Goal: Task Accomplishment & Management: Manage account settings

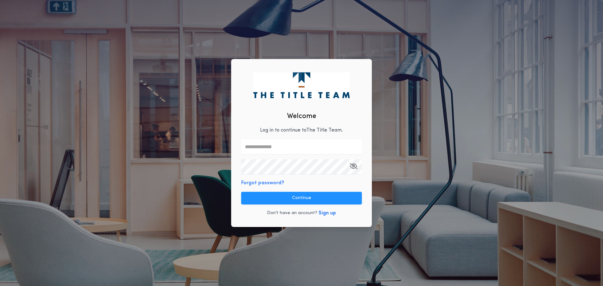
click at [290, 146] on input "text" at bounding box center [301, 146] width 121 height 15
type input "**********"
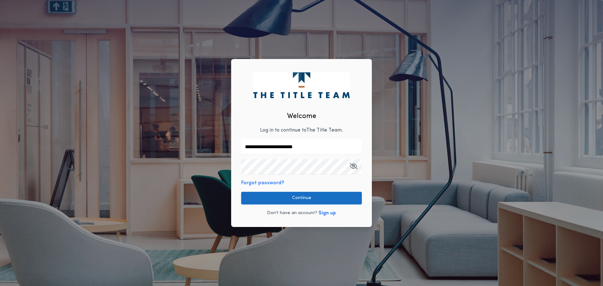
click at [356, 199] on button "Continue" at bounding box center [301, 198] width 121 height 13
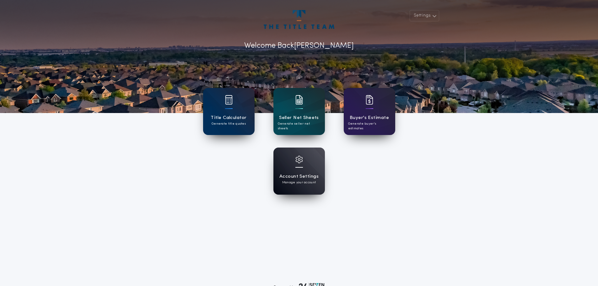
click at [297, 166] on div at bounding box center [300, 164] width 8 height 16
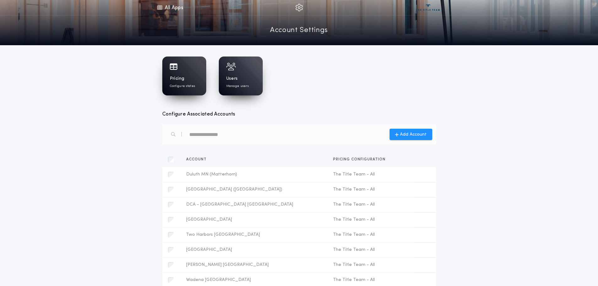
click at [189, 78] on div "Pricing Configure states" at bounding box center [184, 82] width 29 height 13
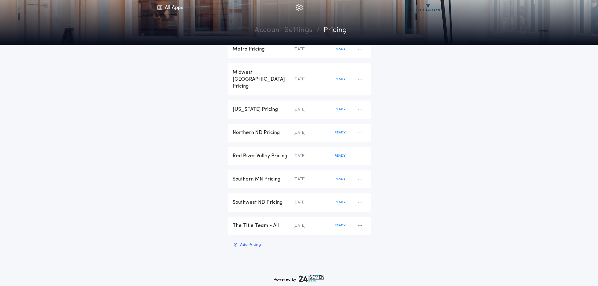
scroll to position [126, 0]
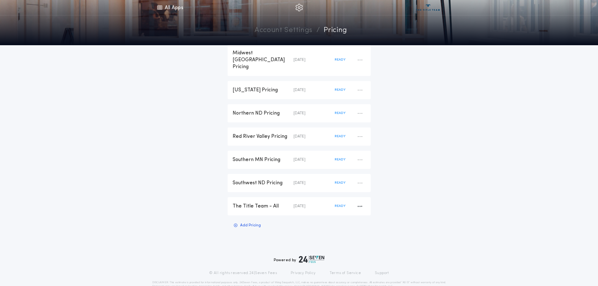
click at [257, 203] on div "The Title Team - All" at bounding box center [263, 206] width 61 height 7
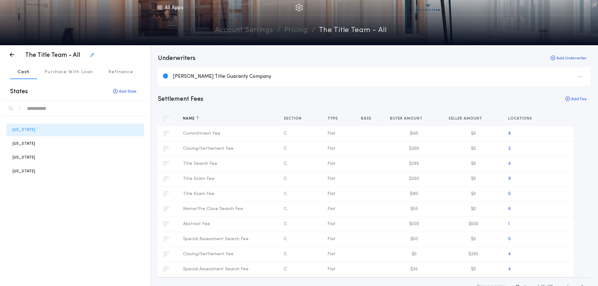
click at [229, 118] on div "Name" at bounding box center [228, 118] width 101 height 15
click at [204, 121] on div "Name" at bounding box center [228, 118] width 101 height 15
click at [214, 119] on div "Name" at bounding box center [228, 118] width 101 height 15
click at [199, 119] on icon "button" at bounding box center [197, 118] width 3 height 4
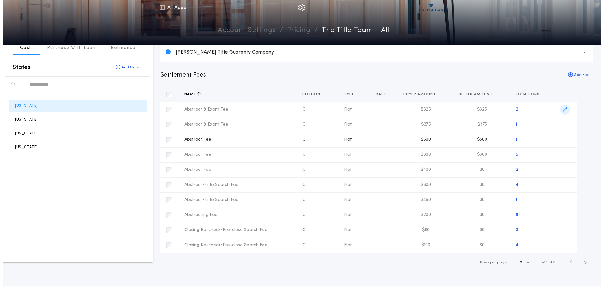
scroll to position [31, 0]
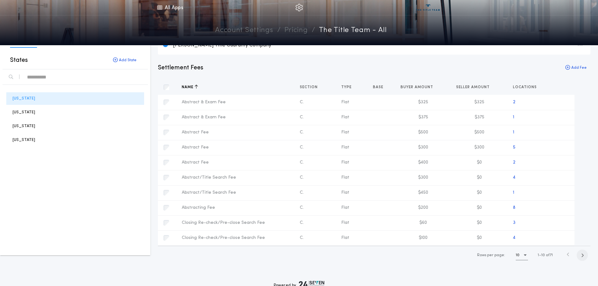
click at [583, 256] on icon "button" at bounding box center [582, 255] width 3 height 5
click at [583, 256] on icon "button" at bounding box center [583, 255] width 3 height 5
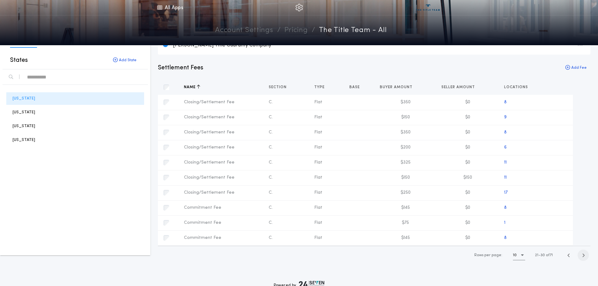
click at [583, 256] on icon "button" at bounding box center [583, 255] width 3 height 5
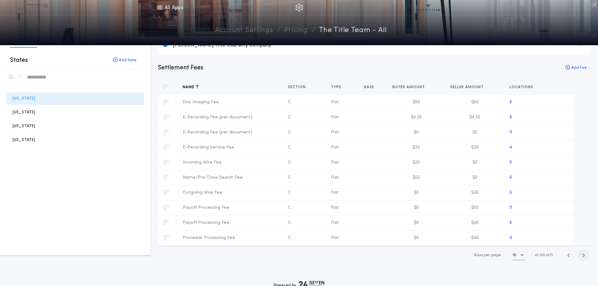
click at [583, 256] on icon "button" at bounding box center [583, 255] width 3 height 5
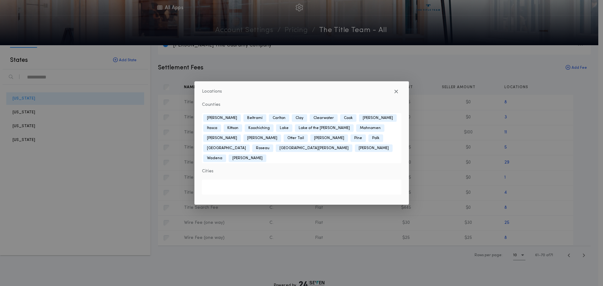
click at [577, 109] on div "Locations Counties [GEOGRAPHIC_DATA] [GEOGRAPHIC_DATA] [GEOGRAPHIC_DATA][PERSON…" at bounding box center [301, 143] width 603 height 286
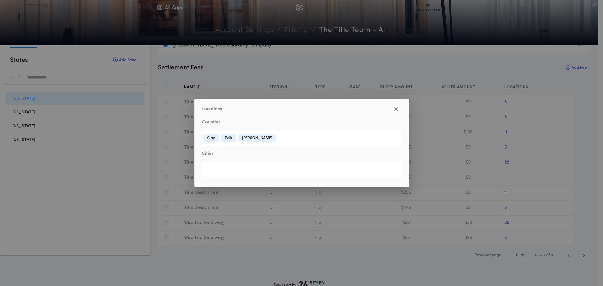
click at [596, 125] on div "Locations Counties [GEOGRAPHIC_DATA][PERSON_NAME][GEOGRAPHIC_DATA][GEOGRAPHIC_D…" at bounding box center [301, 143] width 603 height 286
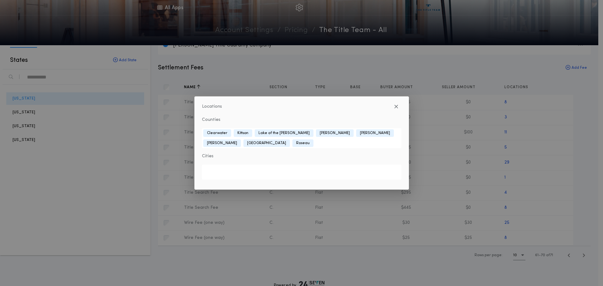
click at [573, 102] on div "Locations Counties [GEOGRAPHIC_DATA] [GEOGRAPHIC_DATA] [GEOGRAPHIC_DATA][PERSON…" at bounding box center [301, 143] width 603 height 286
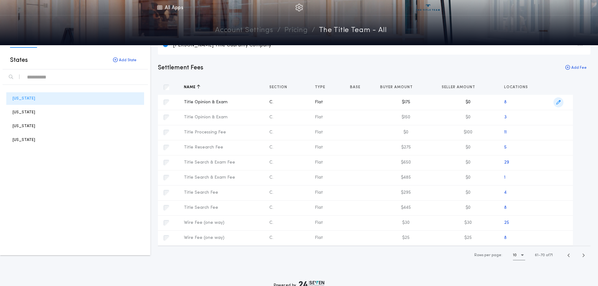
click at [558, 104] on icon "button" at bounding box center [559, 102] width 4 height 4
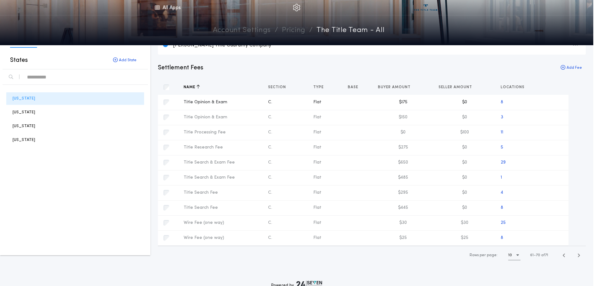
type input "*******"
type input "*****"
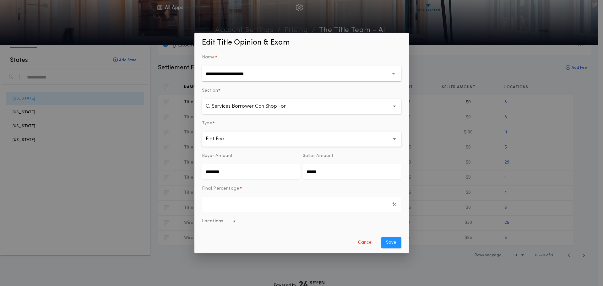
drag, startPoint x: 227, startPoint y: 172, endPoint x: 162, endPoint y: 177, distance: 64.9
click at [164, 175] on div "**********" at bounding box center [301, 143] width 603 height 286
type input "*******"
click at [389, 243] on button "Save" at bounding box center [391, 242] width 20 height 11
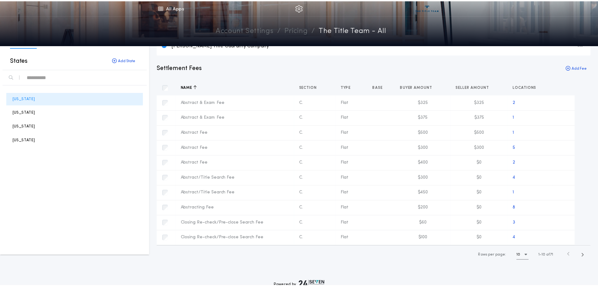
scroll to position [0, 0]
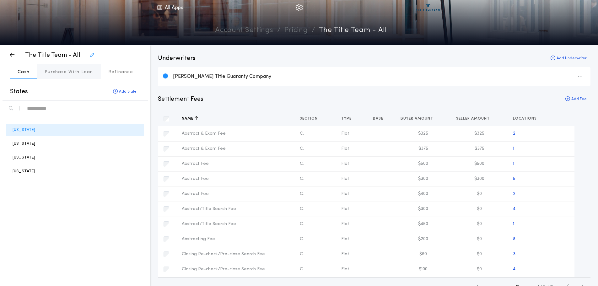
click at [78, 74] on p "Purchase With Loan" at bounding box center [69, 72] width 49 height 6
click at [71, 72] on p "Purchase With Loan" at bounding box center [69, 72] width 49 height 6
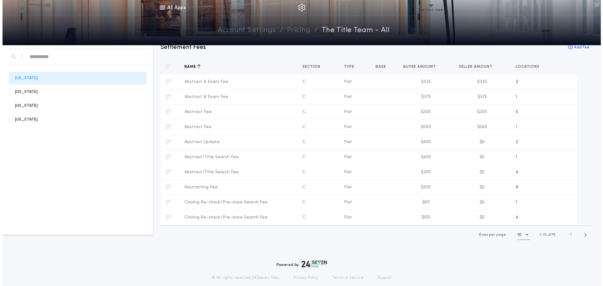
scroll to position [63, 0]
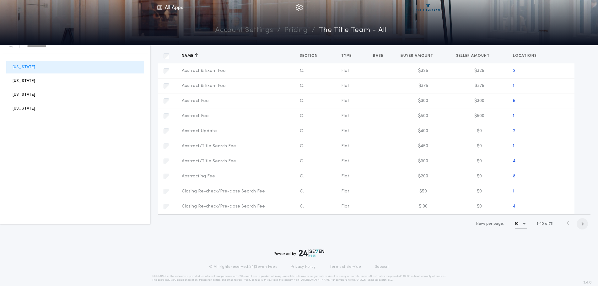
click at [582, 226] on icon "button" at bounding box center [582, 224] width 3 height 5
click at [582, 226] on icon "button" at bounding box center [583, 224] width 3 height 5
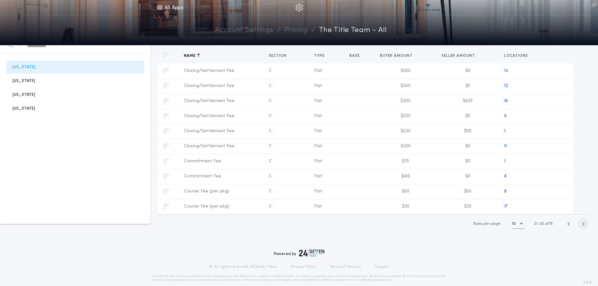
click at [582, 226] on icon "button" at bounding box center [583, 224] width 3 height 5
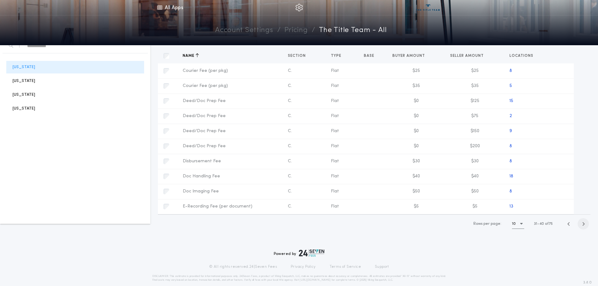
click at [582, 226] on icon "button" at bounding box center [583, 224] width 3 height 5
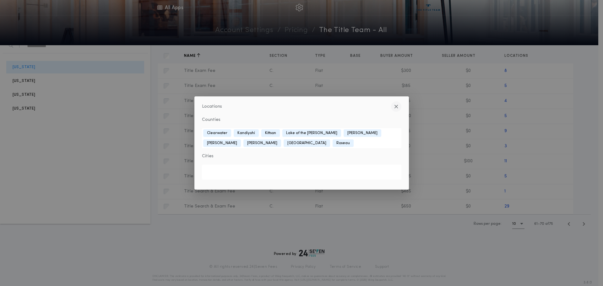
click at [397, 107] on icon "button" at bounding box center [396, 106] width 4 height 0
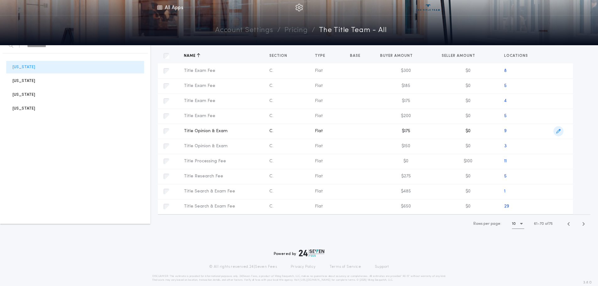
click at [559, 133] on icon "button" at bounding box center [559, 131] width 4 height 4
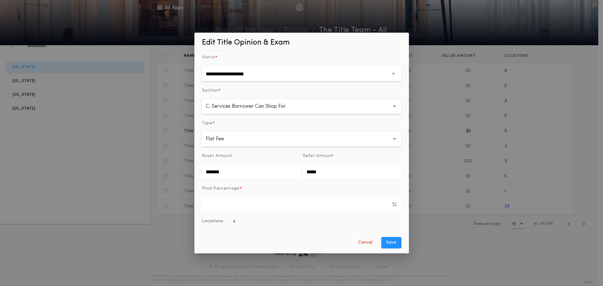
drag, startPoint x: 235, startPoint y: 169, endPoint x: 174, endPoint y: 179, distance: 61.4
click at [174, 179] on div "**********" at bounding box center [301, 143] width 603 height 286
type input "*******"
click at [274, 222] on button "Locations" at bounding box center [301, 221] width 199 height 6
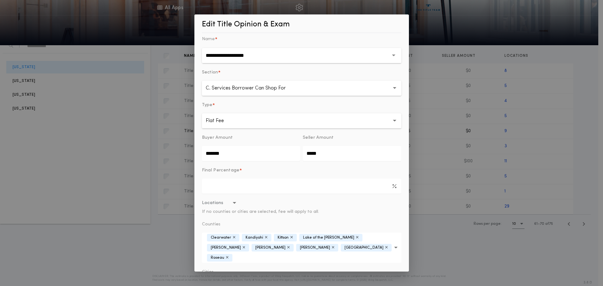
click at [265, 238] on icon "button" at bounding box center [266, 238] width 3 height 4
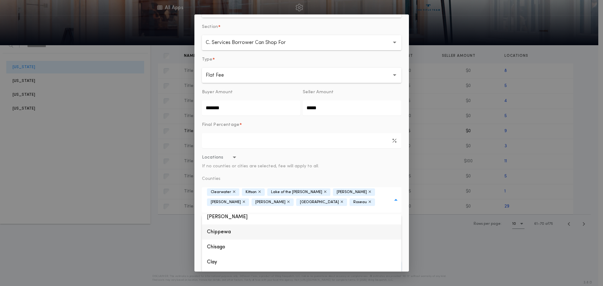
scroll to position [157, 0]
click at [404, 219] on div "**********" at bounding box center [301, 143] width 215 height 258
click at [392, 261] on button "Save" at bounding box center [391, 266] width 20 height 11
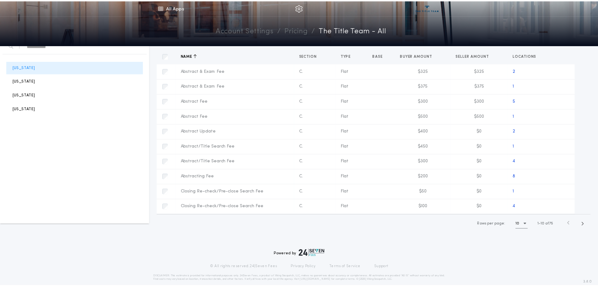
scroll to position [0, 0]
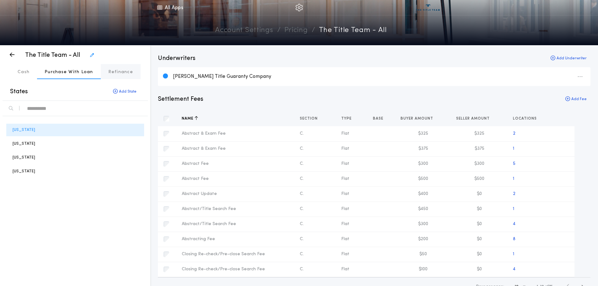
click at [122, 73] on p "Refinance" at bounding box center [120, 72] width 25 height 6
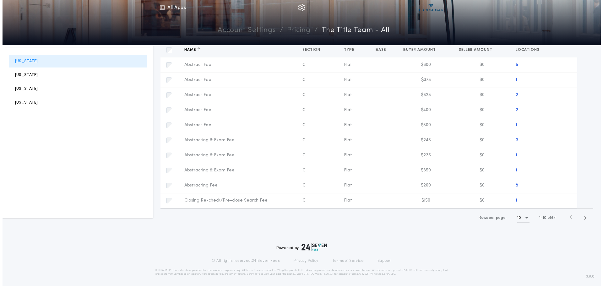
scroll to position [77, 0]
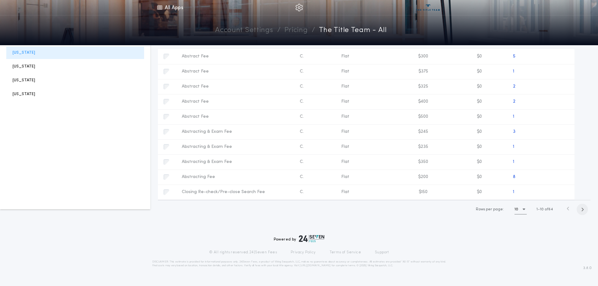
click at [582, 210] on icon "button" at bounding box center [582, 209] width 3 height 5
click at [582, 210] on icon "button" at bounding box center [583, 209] width 3 height 5
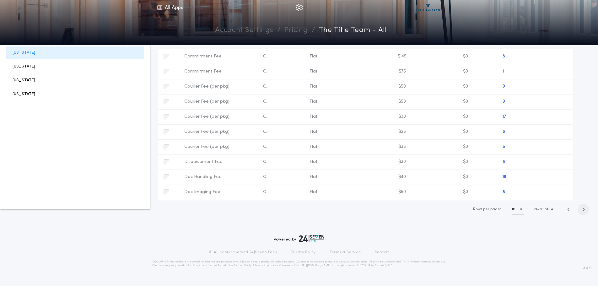
click at [582, 210] on icon "button" at bounding box center [583, 209] width 3 height 5
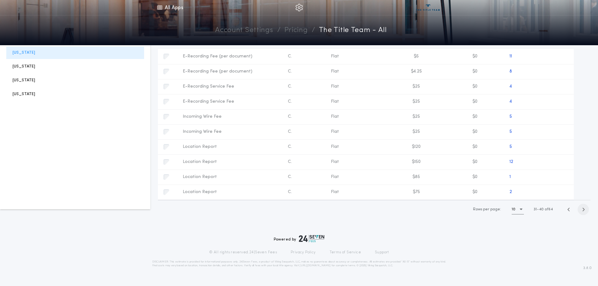
click at [582, 210] on icon "button" at bounding box center [583, 209] width 3 height 5
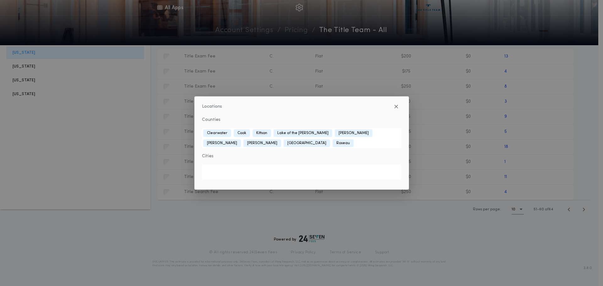
click at [564, 120] on div "Locations Counties [GEOGRAPHIC_DATA] [GEOGRAPHIC_DATA] [GEOGRAPHIC_DATA] [GEOGR…" at bounding box center [301, 143] width 603 height 286
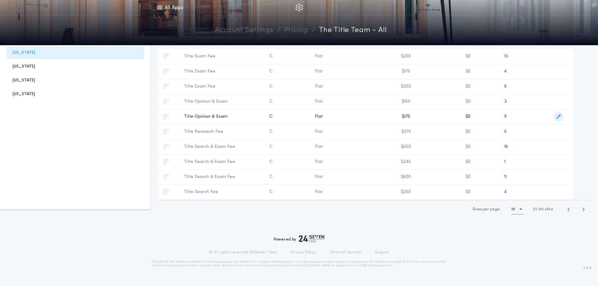
click at [561, 119] on span "button" at bounding box center [559, 117] width 10 height 10
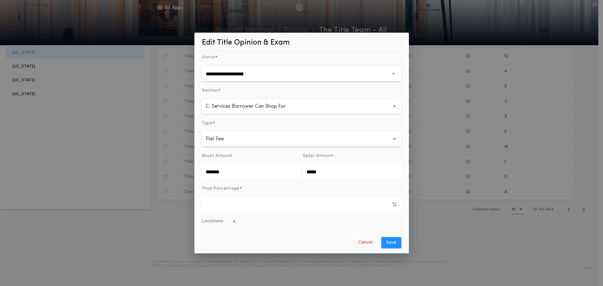
click at [211, 223] on span "Locations" at bounding box center [219, 221] width 34 height 6
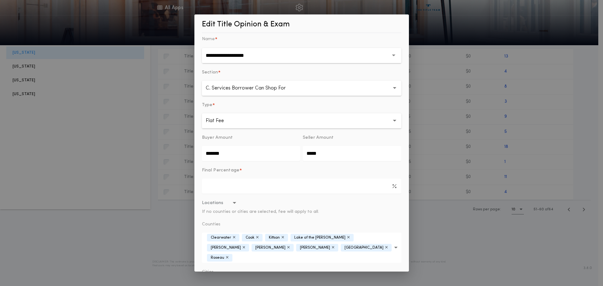
click at [257, 237] on icon "button" at bounding box center [257, 238] width 3 height 4
drag, startPoint x: 236, startPoint y: 156, endPoint x: 166, endPoint y: 165, distance: 70.0
click at [166, 165] on div "**********" at bounding box center [301, 143] width 603 height 286
type input "*******"
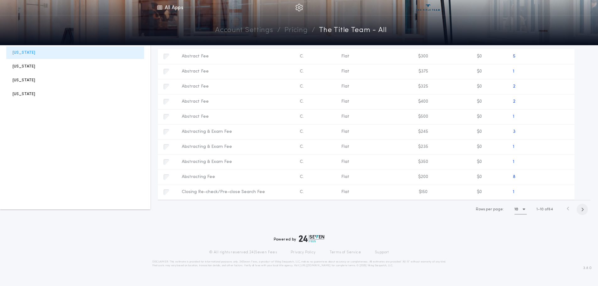
click at [580, 208] on span "button" at bounding box center [582, 209] width 11 height 11
click at [580, 208] on span "button" at bounding box center [583, 209] width 11 height 11
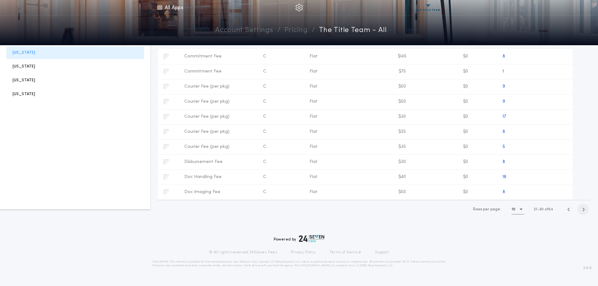
click at [580, 208] on span "button" at bounding box center [583, 209] width 11 height 11
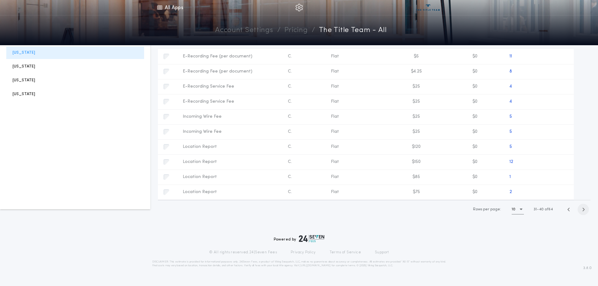
click at [580, 208] on span "button" at bounding box center [583, 209] width 11 height 11
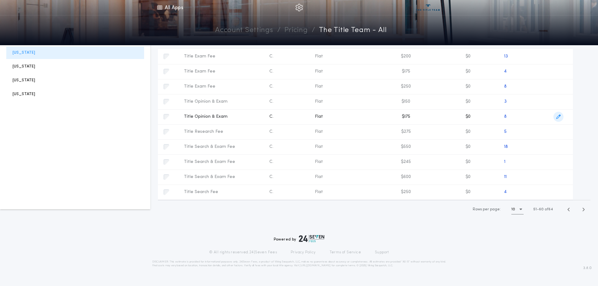
click at [560, 117] on icon "button" at bounding box center [559, 117] width 4 height 4
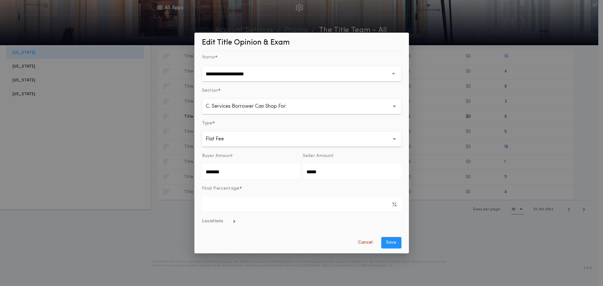
drag, startPoint x: 237, startPoint y: 176, endPoint x: 161, endPoint y: 177, distance: 75.1
click at [162, 177] on div "**********" at bounding box center [301, 143] width 603 height 286
type input "*******"
click at [393, 245] on button "Save" at bounding box center [391, 242] width 20 height 11
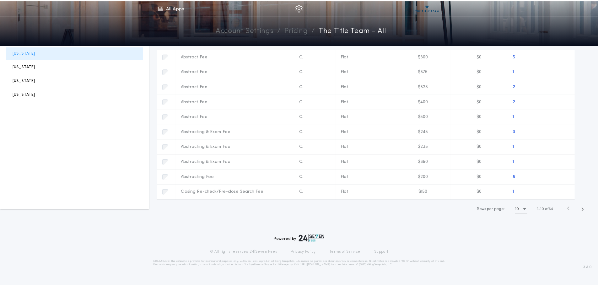
scroll to position [0, 0]
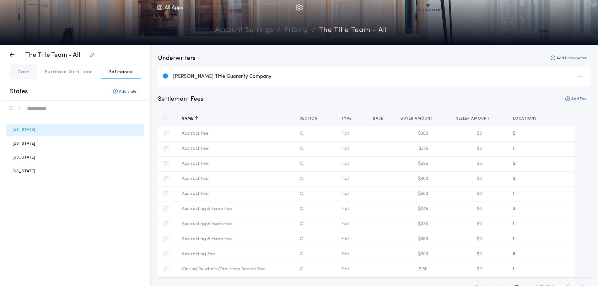
click at [20, 72] on p "Cash" at bounding box center [24, 72] width 12 height 6
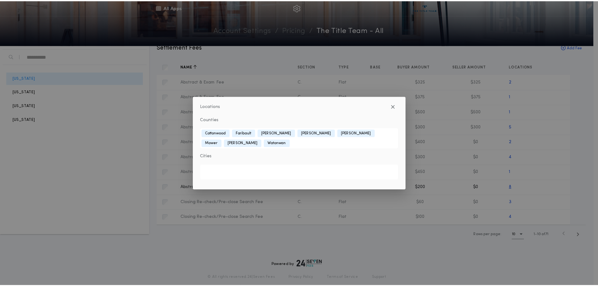
scroll to position [63, 0]
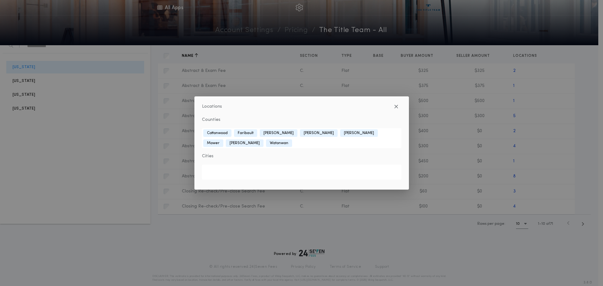
click at [582, 224] on div "Locations Counties [GEOGRAPHIC_DATA] [GEOGRAPHIC_DATA] [GEOGRAPHIC_DATA] [GEOGR…" at bounding box center [301, 143] width 603 height 286
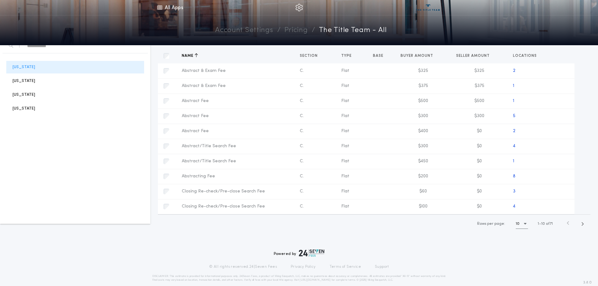
click at [582, 224] on icon "button" at bounding box center [582, 224] width 3 height 5
click at [582, 224] on icon "button" at bounding box center [583, 224] width 3 height 5
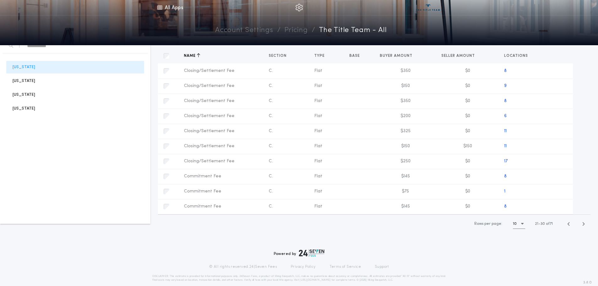
click at [582, 224] on icon "button" at bounding box center [583, 224] width 3 height 5
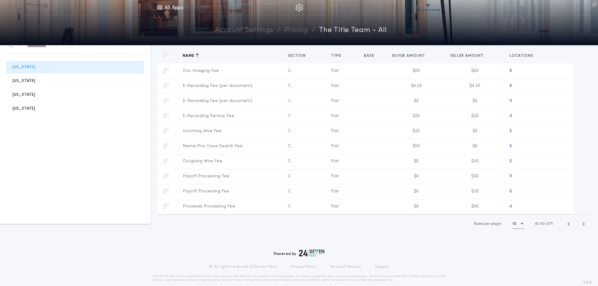
click at [582, 224] on icon "button" at bounding box center [583, 224] width 3 height 5
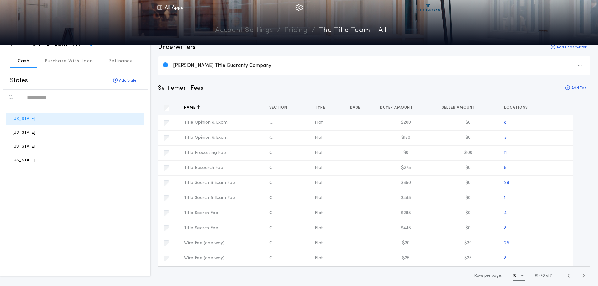
scroll to position [0, 0]
